Goal: Communication & Community: Answer question/provide support

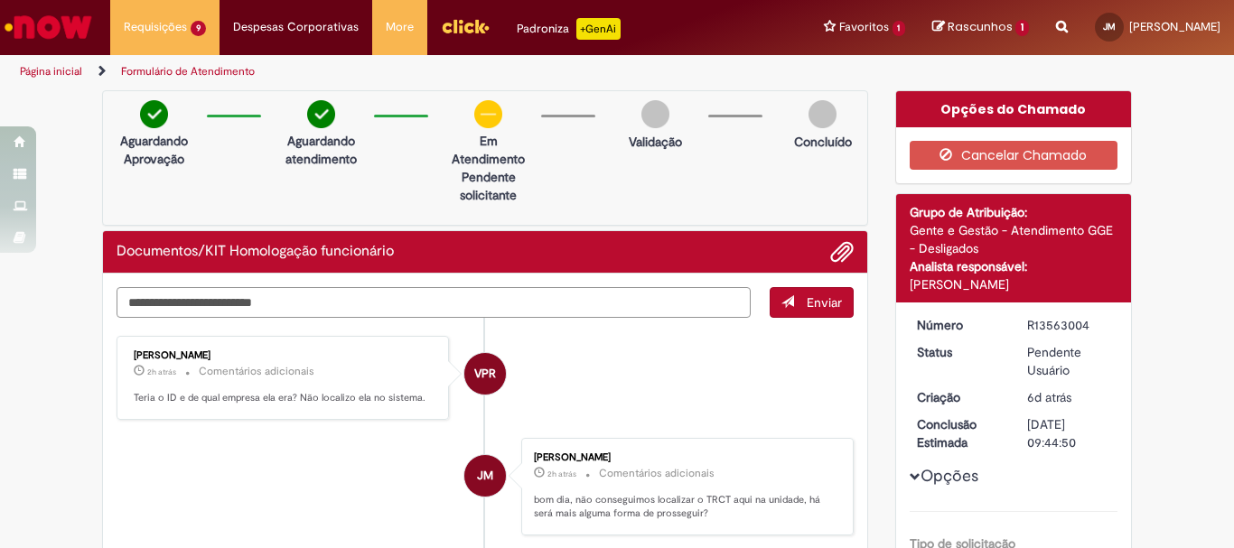
click at [513, 301] on textarea "Digite sua mensagem aqui..." at bounding box center [434, 302] width 634 height 31
click at [631, 384] on li "VPR [PERSON_NAME] 2h atrás 2 horas atrás Comentários adicionais Teria o ID e de…" at bounding box center [485, 378] width 737 height 84
click at [435, 302] on textarea "Digite sua mensagem aqui..." at bounding box center [434, 302] width 634 height 31
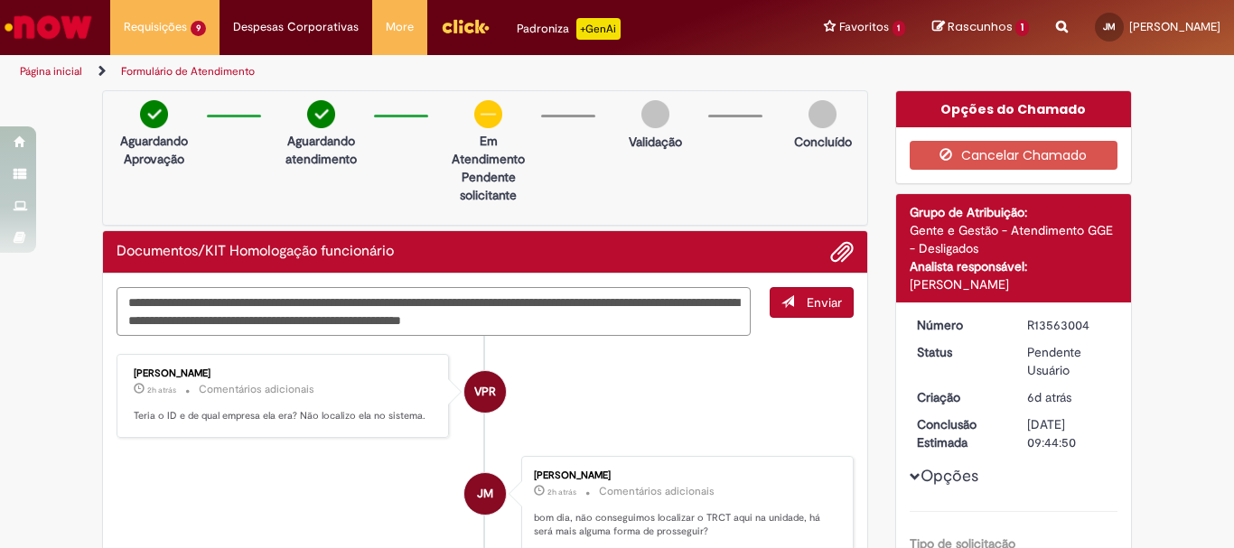
type textarea "**********"
click at [797, 318] on span "Enviar" at bounding box center [812, 311] width 83 height 49
click at [797, 316] on button "Enviar" at bounding box center [812, 302] width 84 height 31
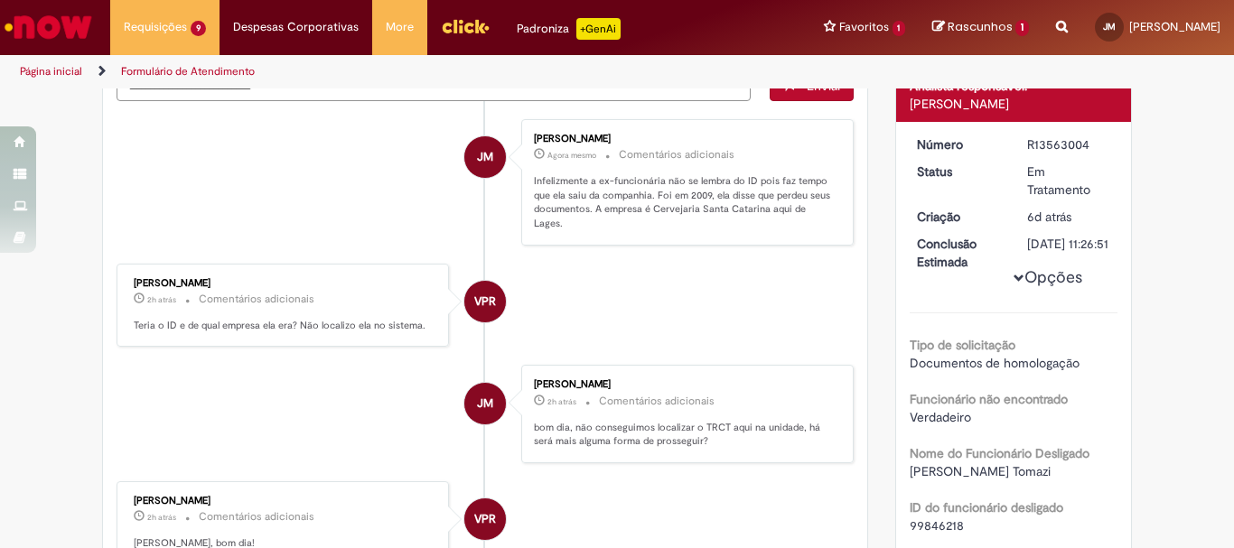
scroll to position [90, 0]
